Goal: Task Accomplishment & Management: Manage account settings

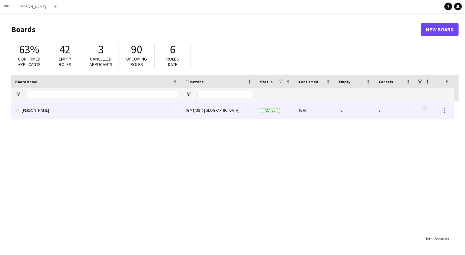
click at [48, 108] on link "[PERSON_NAME]" at bounding box center [96, 110] width 163 height 18
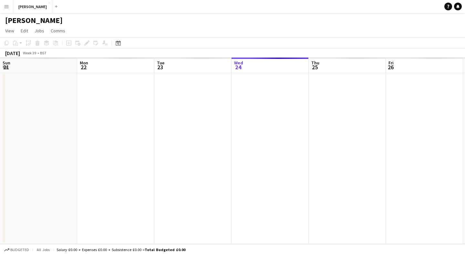
scroll to position [0, 154]
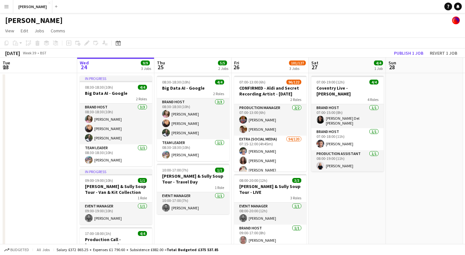
click at [9, 7] on app-icon "Menu" at bounding box center [6, 6] width 5 height 5
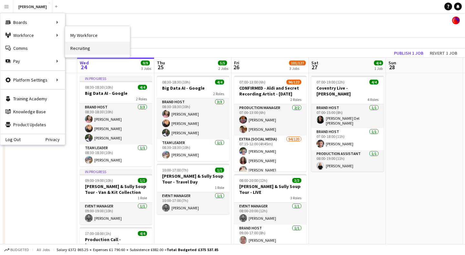
click at [88, 47] on link "Recruiting" at bounding box center [97, 48] width 65 height 13
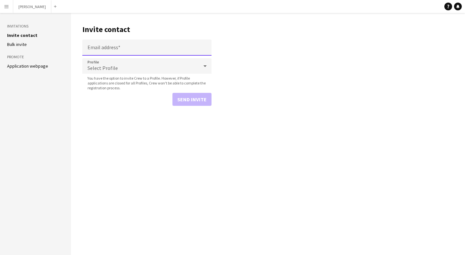
click at [123, 47] on input "Email address" at bounding box center [146, 47] width 129 height 16
paste input "**********"
type input "**********"
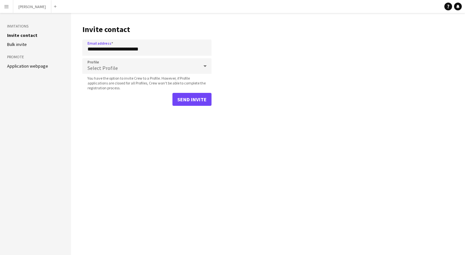
click at [207, 65] on icon at bounding box center [205, 65] width 8 height 13
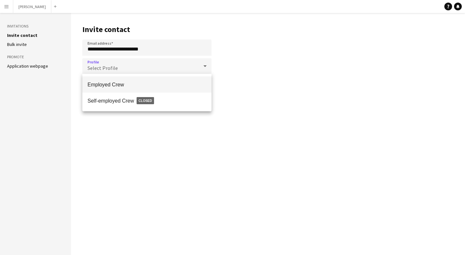
click at [193, 84] on span "Employed Crew" at bounding box center [147, 84] width 119 height 6
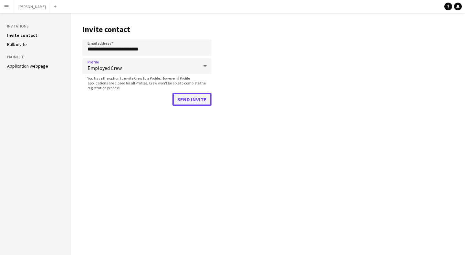
click at [194, 97] on button "Send invite" at bounding box center [192, 99] width 39 height 13
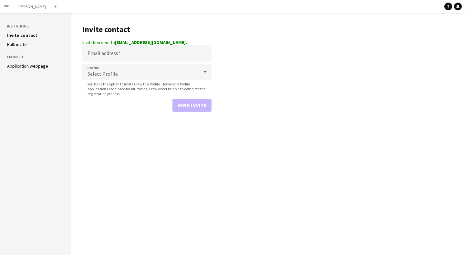
click at [9, 5] on app-icon "Menu" at bounding box center [6, 6] width 5 height 5
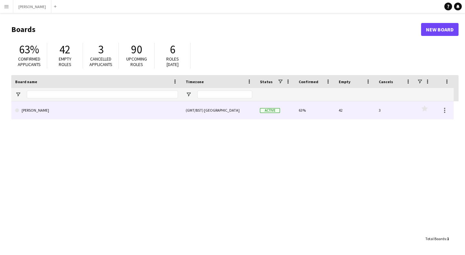
click at [68, 112] on link "[PERSON_NAME]" at bounding box center [96, 110] width 163 height 18
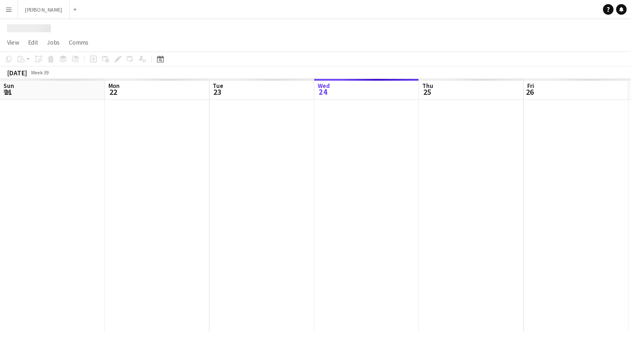
scroll to position [0, 154]
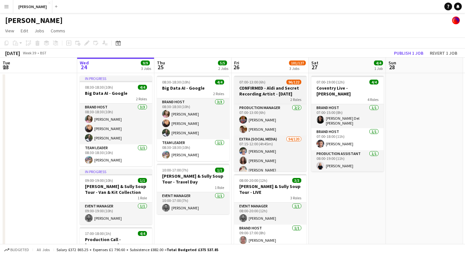
click at [257, 90] on h3 "CONFIRMED - Aldi and Secret Recording Artist - [DATE]" at bounding box center [270, 91] width 72 height 12
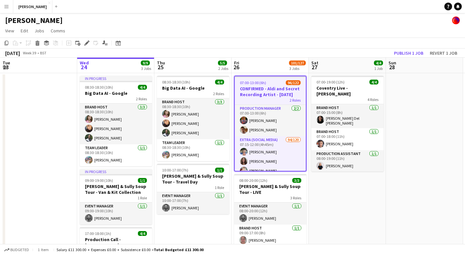
click at [258, 93] on h3 "CONFIRMED - Aldi and Secret Recording Artist - [DATE]" at bounding box center [270, 92] width 71 height 12
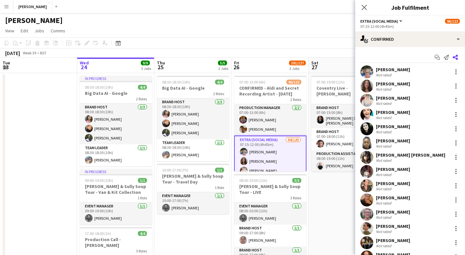
click at [452, 55] on app-icon "Share" at bounding box center [455, 57] width 9 height 9
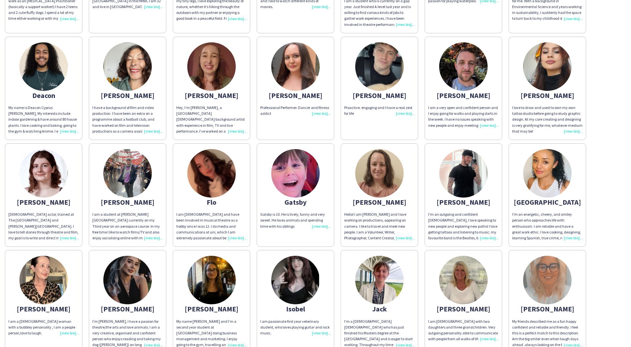
scroll to position [357, 0]
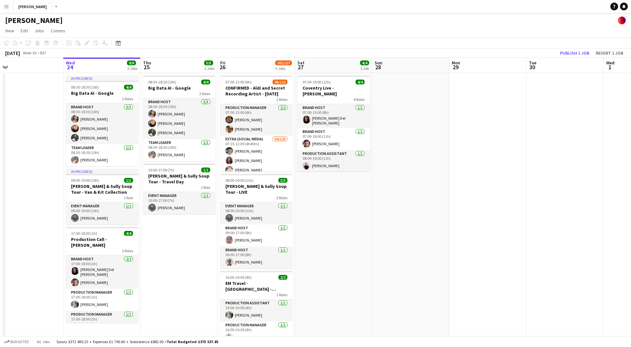
scroll to position [0, 160]
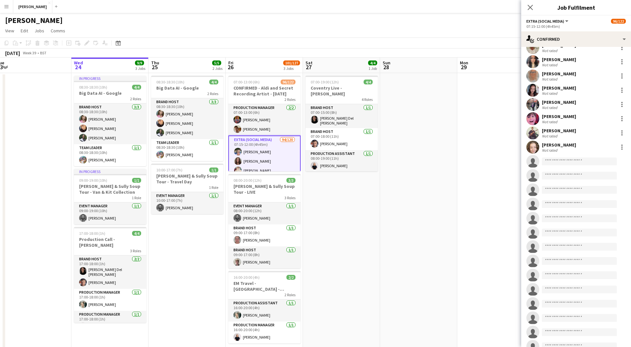
scroll to position [1259, 0]
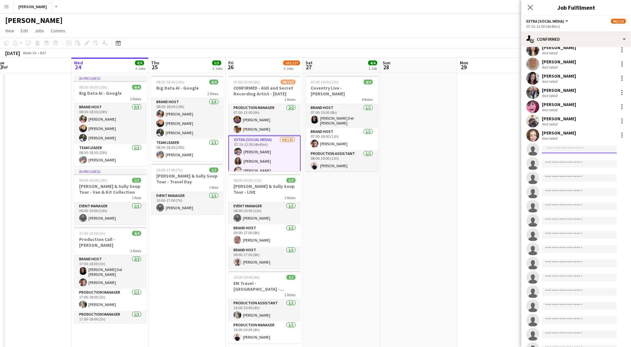
click at [465, 149] on input at bounding box center [579, 149] width 75 height 8
type input "****"
click at [465, 165] on span "[EMAIL_ADDRESS][DOMAIN_NAME]" at bounding box center [579, 163] width 65 height 5
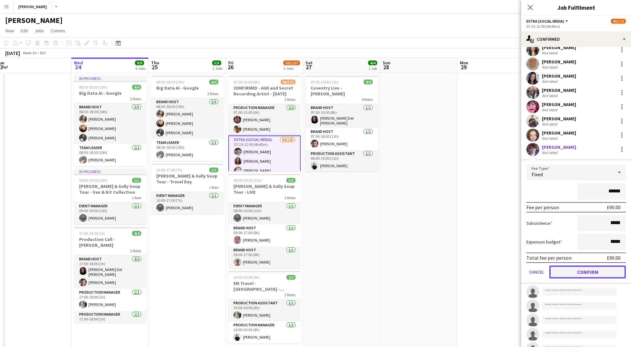
click at [465, 243] on button "Confirm" at bounding box center [588, 271] width 77 height 13
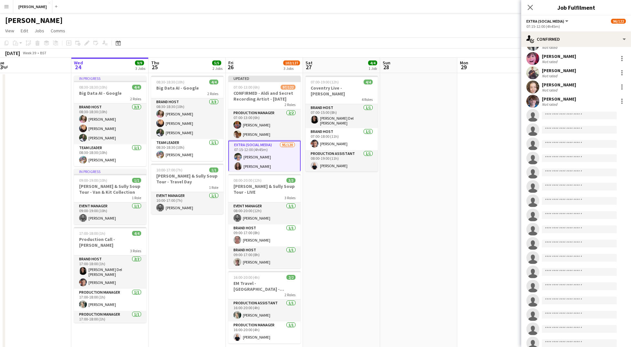
scroll to position [1442, 0]
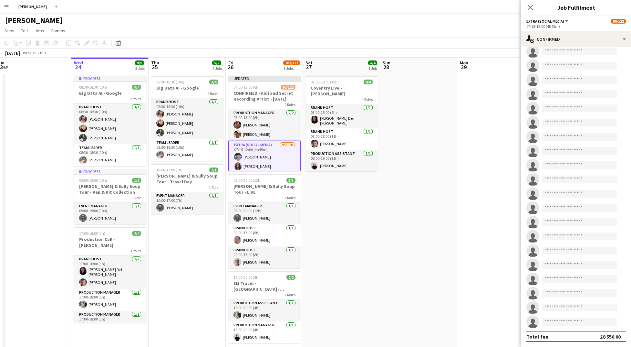
click at [465, 115] on app-date-cell at bounding box center [496, 215] width 77 height 284
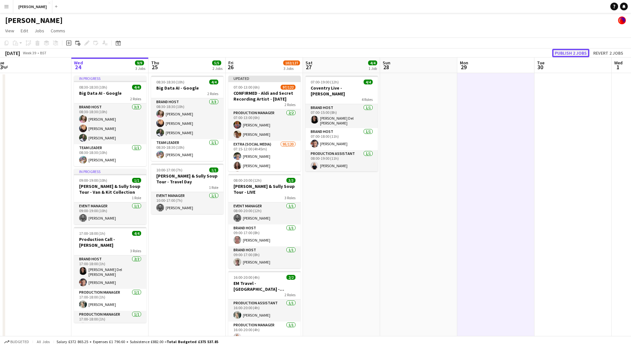
click at [465, 51] on button "Publish 2 jobs" at bounding box center [571, 53] width 37 height 8
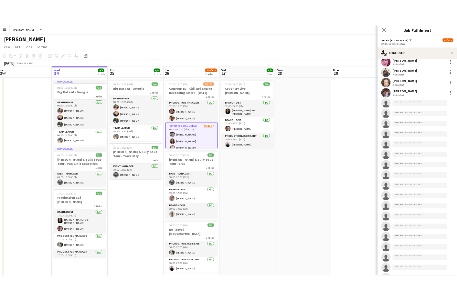
scroll to position [1276, 0]
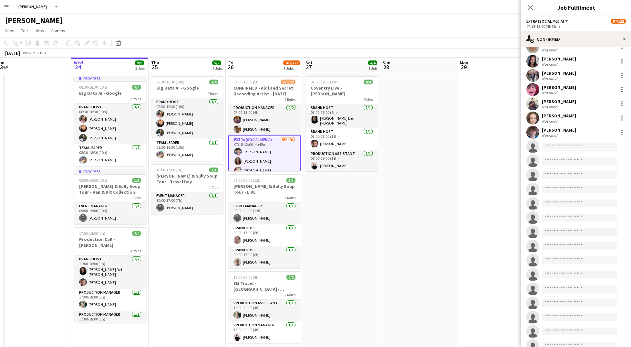
click at [465, 148] on input at bounding box center [579, 146] width 75 height 8
type input "********"
click at [465, 160] on span "[EMAIL_ADDRESS][DOMAIN_NAME]" at bounding box center [579, 160] width 65 height 5
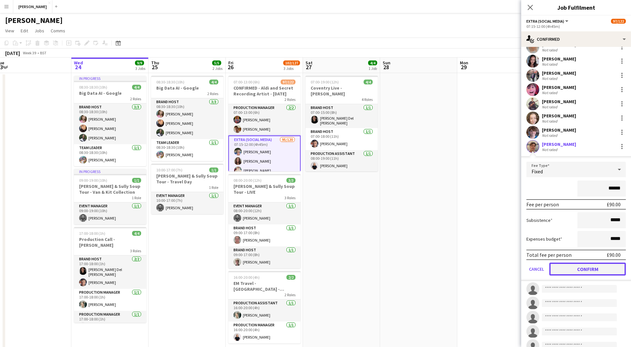
click at [465, 243] on button "Confirm" at bounding box center [588, 268] width 77 height 13
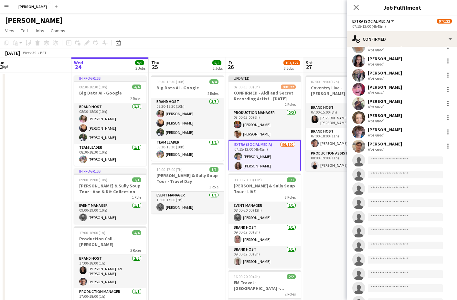
scroll to position [1188, 0]
